Goal: Find contact information: Find contact information

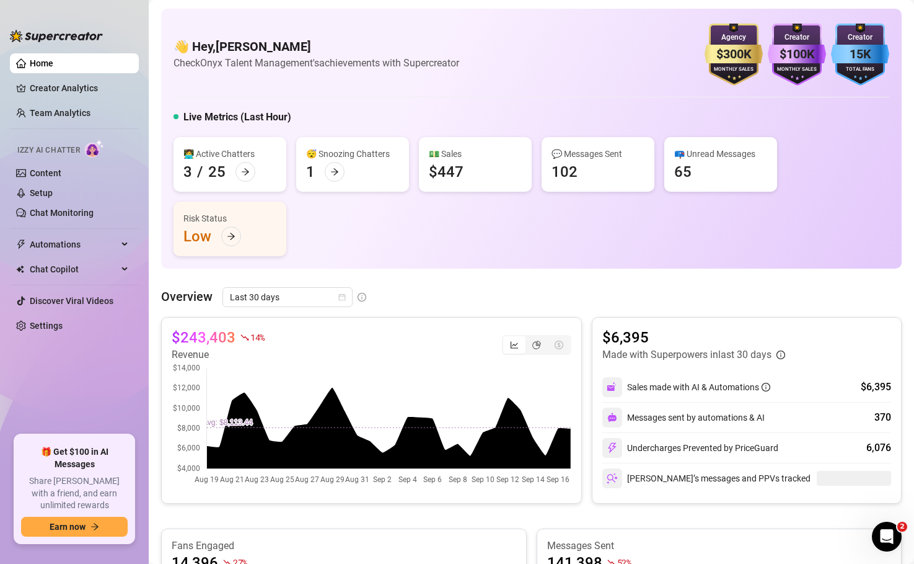
click at [585, 318] on div "$243,403 14 % Revenue $6,395 Made with Superpowers in last 30 days Sales made w…" at bounding box center [531, 410] width 741 height 187
click at [58, 110] on link "Team Analytics" at bounding box center [60, 113] width 61 height 10
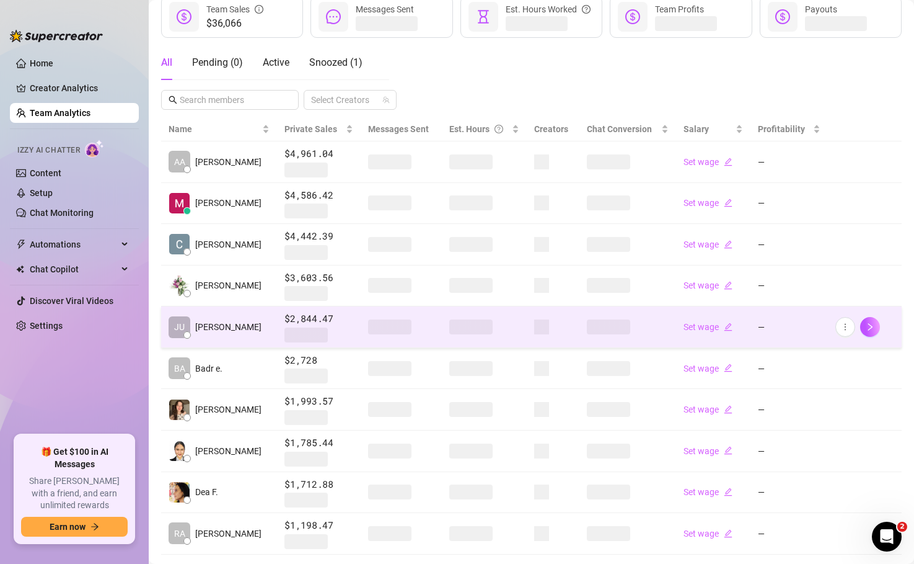
scroll to position [241, 0]
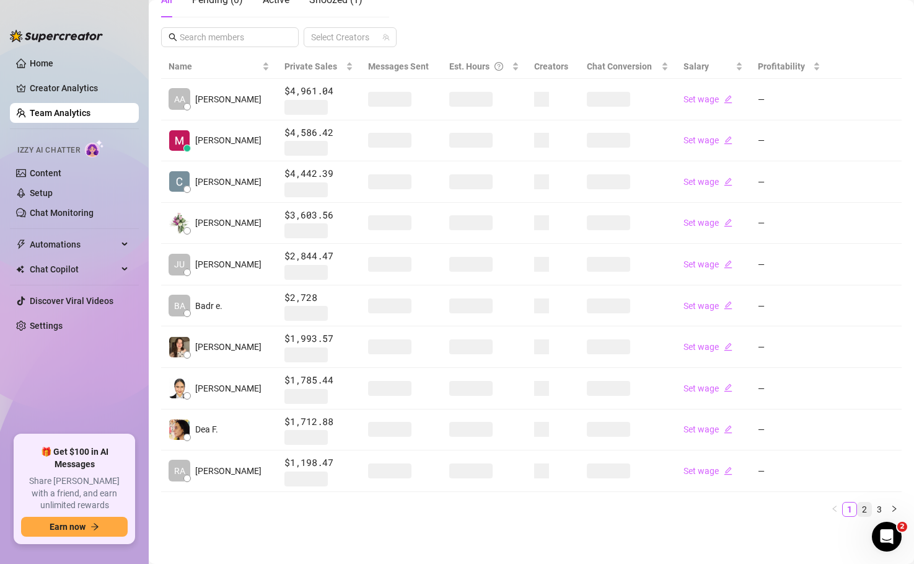
click at [867, 510] on link "2" at bounding box center [865, 509] width 14 height 14
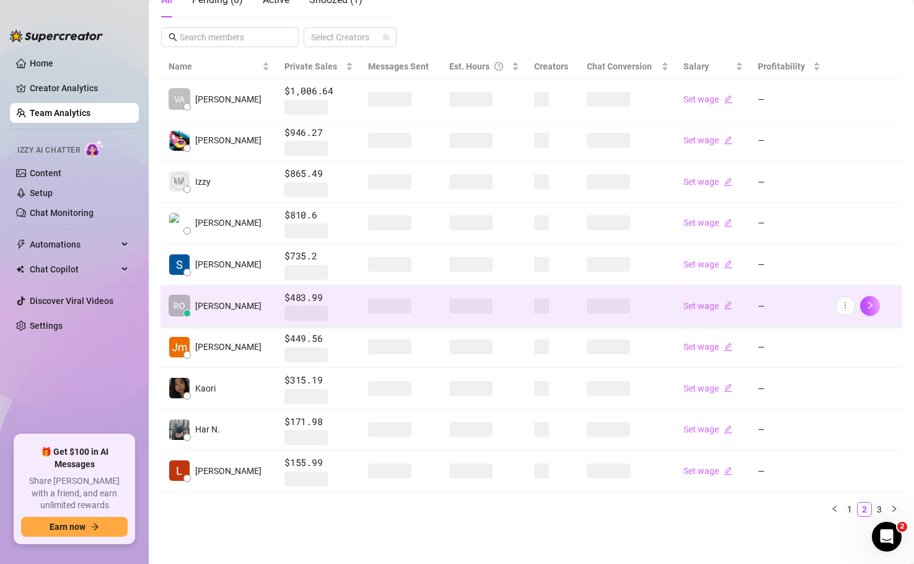
click at [218, 303] on td "RO [PERSON_NAME]" at bounding box center [219, 306] width 116 height 42
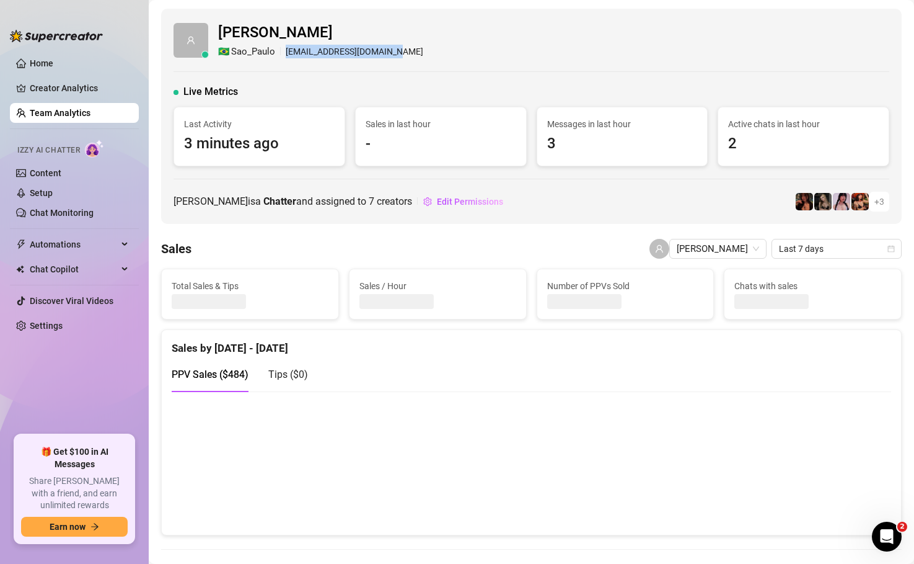
drag, startPoint x: 286, startPoint y: 51, endPoint x: 396, endPoint y: 55, distance: 110.4
click at [396, 55] on div "[PERSON_NAME] 🇧🇷 [PERSON_NAME] [PERSON_NAME][EMAIL_ADDRESS][DOMAIN_NAME]" at bounding box center [532, 40] width 716 height 38
copy div "[EMAIL_ADDRESS][DOMAIN_NAME]"
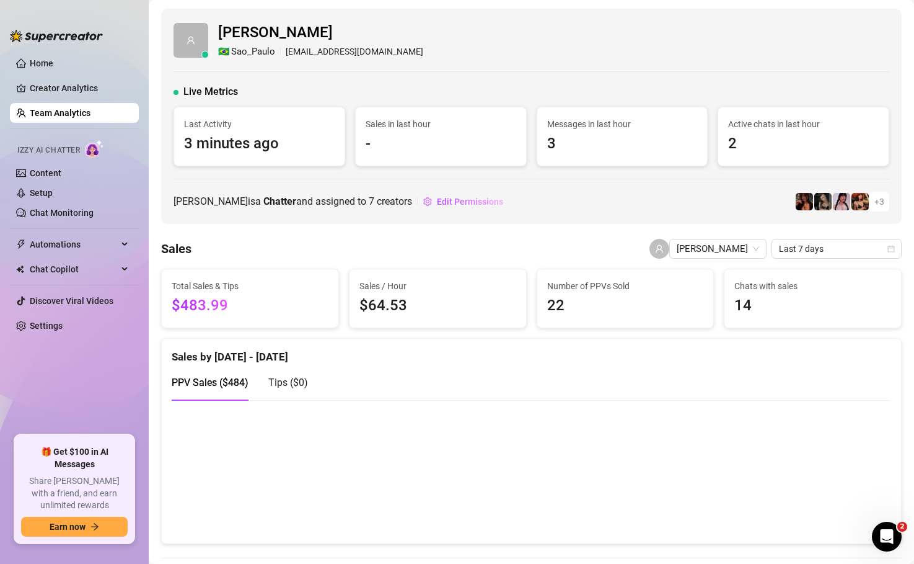
click at [414, 89] on div "Live Metrics" at bounding box center [532, 91] width 716 height 15
click at [52, 66] on link "Home" at bounding box center [42, 63] width 24 height 10
